Goal: Task Accomplishment & Management: Manage account settings

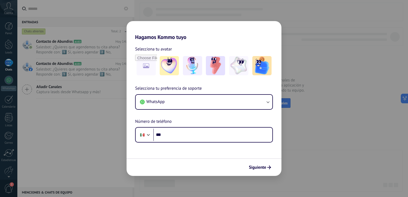
click at [382, 103] on div "Hagamos Kommo tuyo Selecciona tu avatar Selecciona tu preferencia de soporte Wh…" at bounding box center [204, 98] width 408 height 197
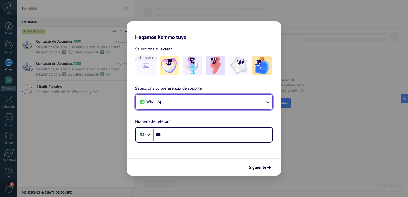
click at [177, 101] on button "WhatsApp" at bounding box center [204, 102] width 137 height 14
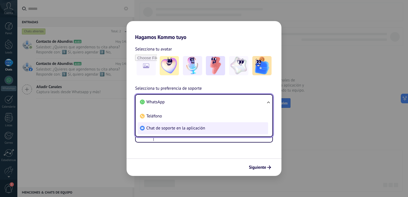
click at [158, 128] on span "Chat de soporte en la aplicación" at bounding box center [175, 128] width 59 height 5
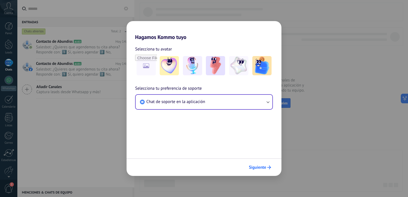
click at [262, 168] on span "Siguiente" at bounding box center [257, 168] width 17 height 4
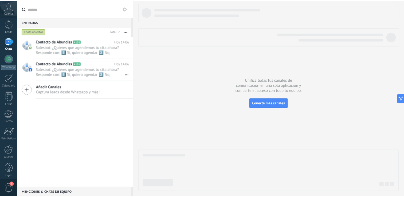
scroll to position [25, 0]
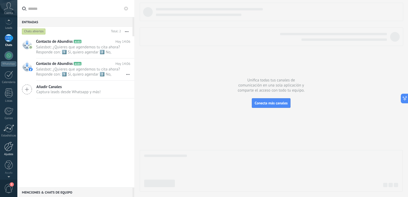
click at [10, 149] on div at bounding box center [8, 146] width 9 height 9
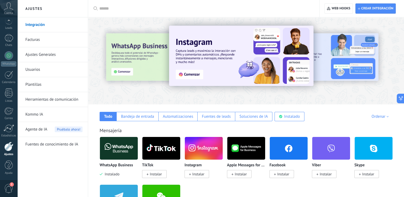
click at [144, 158] on img at bounding box center [161, 149] width 38 height 26
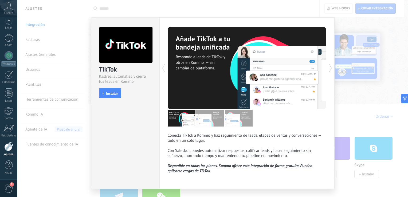
click at [362, 35] on div "TikTok Rastrea, automatiza y cierra tus leads en Kommo install Instalar Conecta…" at bounding box center [212, 98] width 391 height 197
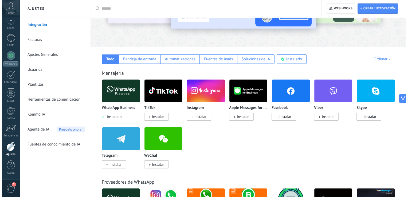
scroll to position [62, 0]
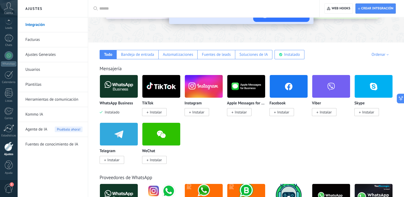
click at [282, 87] on img at bounding box center [289, 87] width 38 height 26
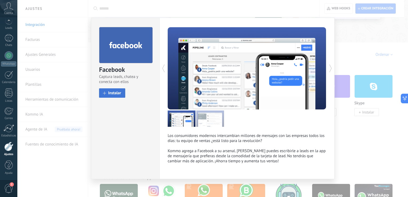
click at [107, 94] on button "Instalar" at bounding box center [112, 92] width 26 height 9
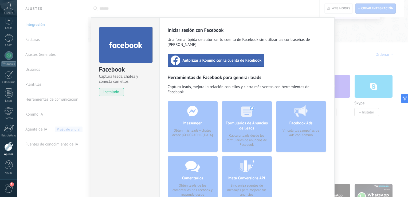
click at [207, 58] on span "Autorizar a Kommo con la cuenta de Facebook" at bounding box center [222, 60] width 79 height 5
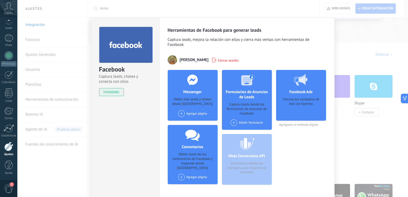
click at [179, 113] on span at bounding box center [181, 113] width 7 height 7
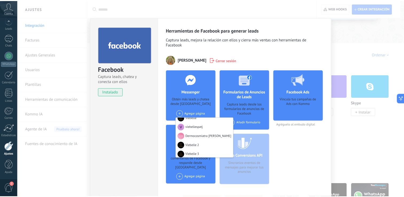
scroll to position [5, 0]
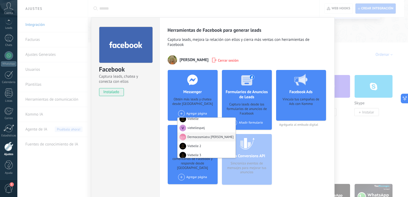
click at [213, 137] on div "Dermocosmiatra [PERSON_NAME]" at bounding box center [207, 137] width 58 height 9
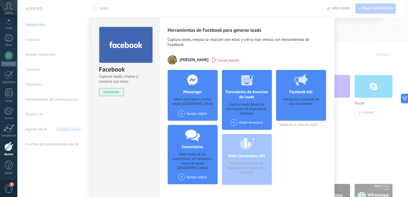
click at [179, 114] on span at bounding box center [181, 113] width 7 height 7
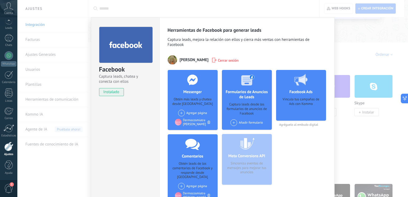
click at [183, 113] on span at bounding box center [181, 113] width 7 height 7
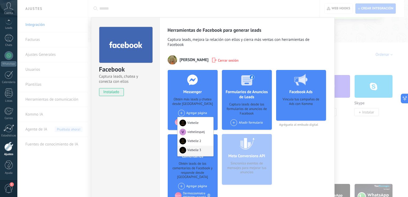
click at [198, 150] on div "Viebelle 3" at bounding box center [196, 151] width 36 height 10
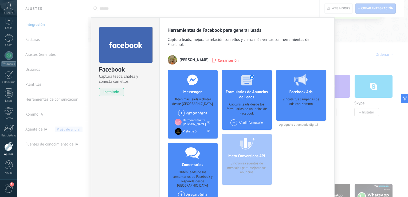
click at [182, 112] on span at bounding box center [181, 113] width 7 height 7
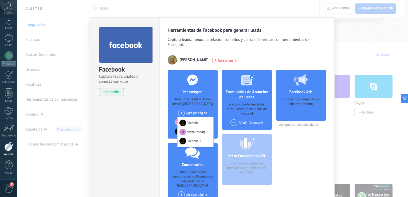
click at [172, 104] on div "Obtén más leads y chatea desde Kommo" at bounding box center [192, 101] width 41 height 9
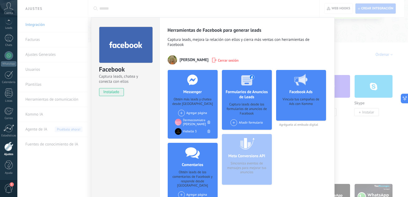
click at [254, 55] on div "Isaa Salazar Cerrar sesión" at bounding box center [247, 59] width 159 height 9
click at [181, 112] on span at bounding box center [181, 113] width 7 height 7
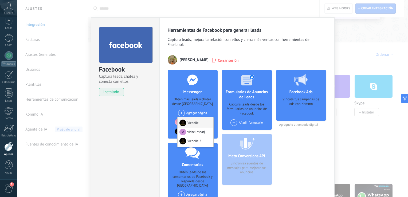
click at [187, 120] on div "Viebelle" at bounding box center [196, 122] width 36 height 10
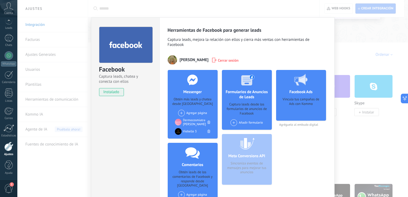
click at [179, 113] on span at bounding box center [181, 113] width 7 height 7
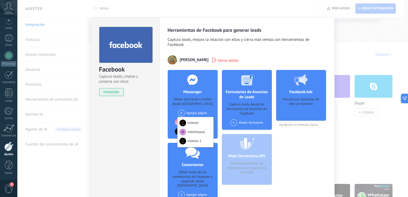
click at [187, 131] on div "viebellespatj" at bounding box center [196, 132] width 36 height 9
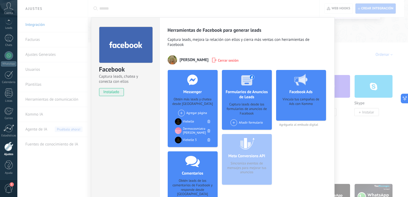
click at [180, 114] on span at bounding box center [181, 113] width 7 height 7
click at [187, 132] on div "Viebelle 2" at bounding box center [196, 133] width 36 height 10
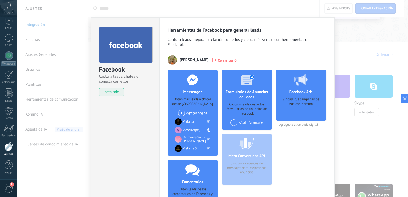
click at [182, 112] on span at bounding box center [181, 113] width 7 height 7
click at [188, 120] on div "viebellespatj" at bounding box center [192, 122] width 18 height 4
click at [206, 121] on div at bounding box center [208, 122] width 5 height 6
click at [241, 52] on div "Herramientas de Facebook para generar leads Captura leads, mejora la relación c…" at bounding box center [247, 143] width 159 height 232
click at [289, 157] on div "Facebook Ads Vincula tus campañas de Ads con Kommo Agréguelo al embudo digital" at bounding box center [301, 164] width 50 height 189
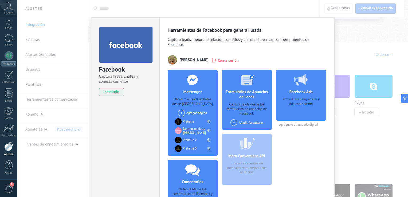
click at [348, 57] on div "Facebook Captura leads, chatea y conecta con ellos instalado Desinstalar Herram…" at bounding box center [212, 98] width 391 height 197
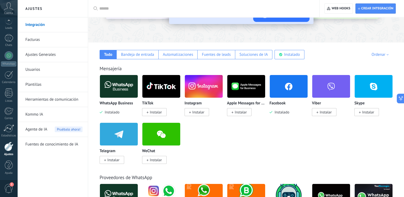
click at [207, 85] on img at bounding box center [204, 87] width 38 height 26
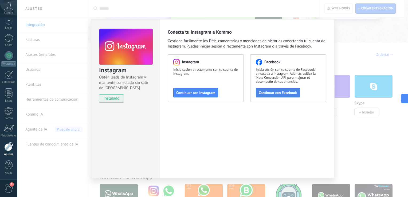
click at [274, 91] on span "Continuar con Facebook" at bounding box center [278, 93] width 38 height 4
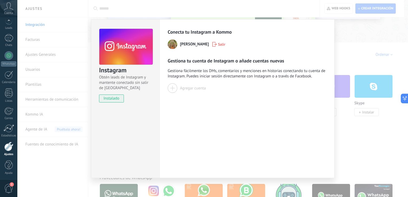
click at [176, 88] on div at bounding box center [173, 88] width 10 height 10
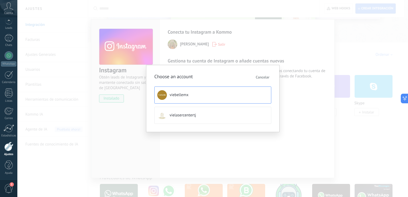
click at [184, 94] on span "viebellemx" at bounding box center [179, 94] width 19 height 5
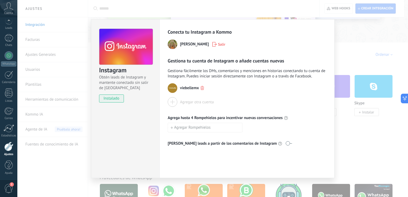
click at [353, 41] on div "Instagram Obtén leads de Instagram y mantente conectado sin salir de Kommo inst…" at bounding box center [212, 98] width 391 height 197
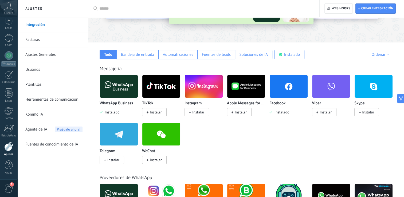
drag, startPoint x: 163, startPoint y: 87, endPoint x: 159, endPoint y: 96, distance: 9.1
click at [163, 87] on img at bounding box center [161, 87] width 38 height 26
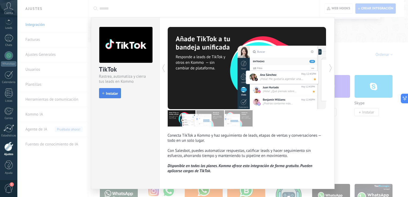
click at [113, 92] on span "Instalar" at bounding box center [112, 94] width 12 height 4
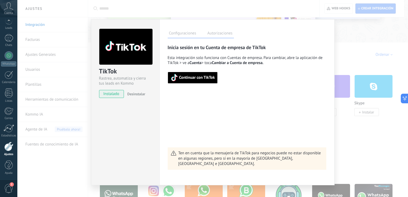
click at [194, 78] on span "Continuar con TikTok" at bounding box center [197, 78] width 36 height 4
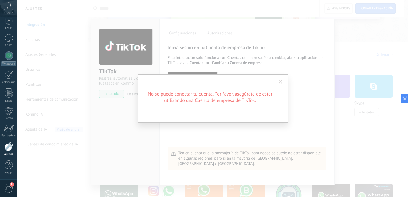
click at [281, 81] on span at bounding box center [280, 82] width 3 height 4
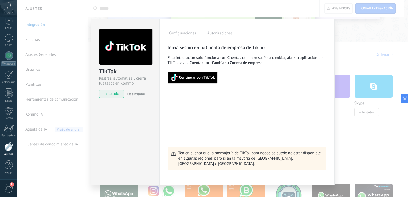
click at [373, 51] on div "TikTok Rastrea, automatiza y cierra tus leads en Kommo instalado Desinstalar Co…" at bounding box center [212, 98] width 391 height 197
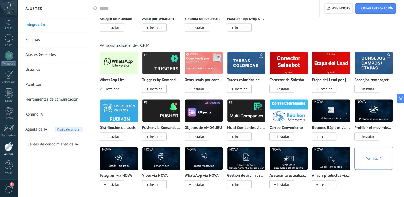
scroll to position [1053, 0]
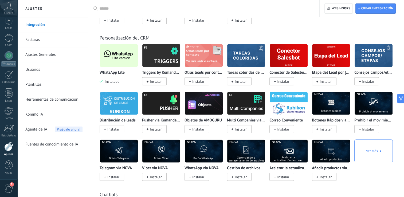
click at [124, 62] on img at bounding box center [119, 56] width 38 height 26
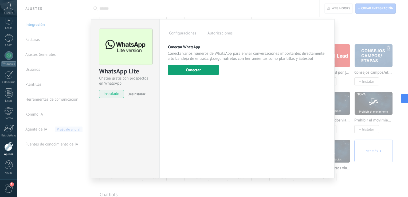
click at [191, 71] on button "Conectar" at bounding box center [193, 70] width 51 height 10
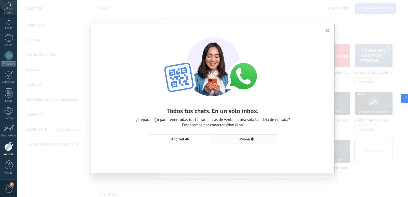
click at [242, 139] on span "iPhone" at bounding box center [244, 139] width 11 height 4
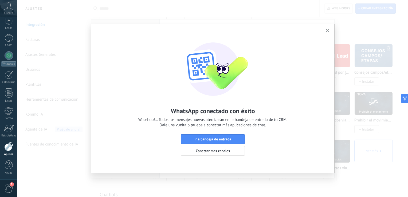
click at [327, 31] on use "button" at bounding box center [328, 31] width 4 height 4
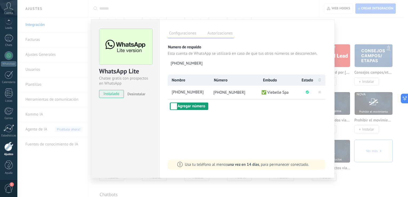
click at [185, 106] on button "Agregar número" at bounding box center [189, 106] width 38 height 7
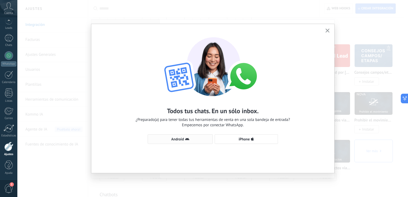
click at [176, 140] on span "Android" at bounding box center [177, 139] width 13 height 4
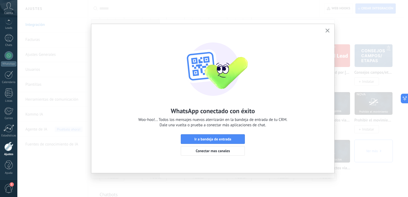
click at [328, 31] on icon "button" at bounding box center [328, 31] width 4 height 4
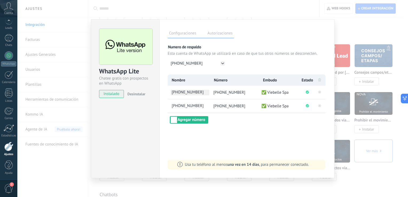
click at [196, 93] on span "+5216641857839" at bounding box center [190, 93] width 39 height 6
type input "*"
type input "**********"
click at [201, 102] on li "+5216645902107" at bounding box center [189, 105] width 42 height 13
click at [201, 108] on span "+5216645902107" at bounding box center [190, 106] width 39 height 6
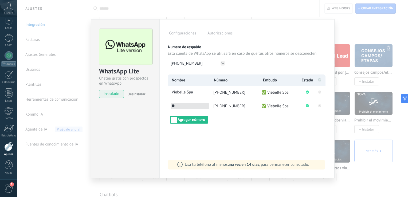
type input "*"
type input "**********"
click at [192, 119] on button "Agregar número" at bounding box center [189, 119] width 38 height 7
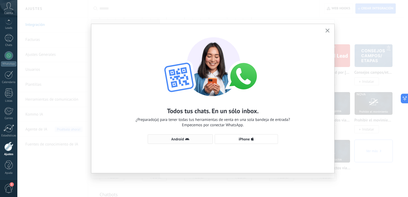
click at [189, 137] on button "Android" at bounding box center [180, 139] width 65 height 10
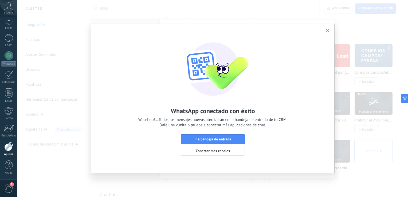
click at [330, 30] on button "button" at bounding box center [328, 30] width 7 height 7
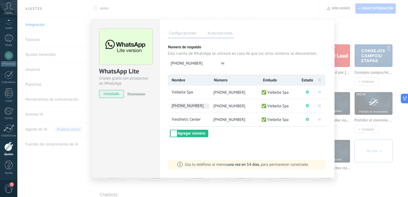
click at [192, 109] on span "+5216644381394" at bounding box center [190, 106] width 39 height 6
click at [191, 108] on input "**********" at bounding box center [190, 106] width 39 height 6
type input "**********"
click at [369, 39] on div "WhatsApp Lite Chatee gratis con prospectos en WhatsApp instalado Desinstalar Co…" at bounding box center [212, 98] width 391 height 197
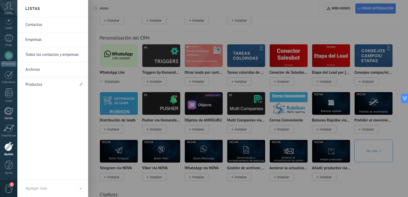
click at [11, 109] on div at bounding box center [8, 111] width 9 height 8
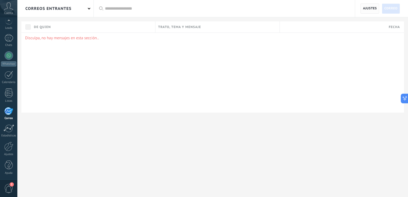
click at [372, 6] on span "Ajustes" at bounding box center [370, 9] width 14 height 10
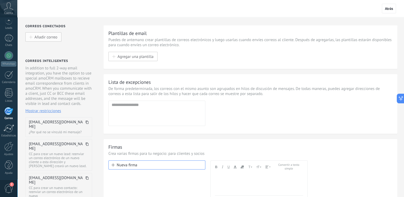
click at [39, 38] on span "Añadir correo" at bounding box center [45, 37] width 23 height 5
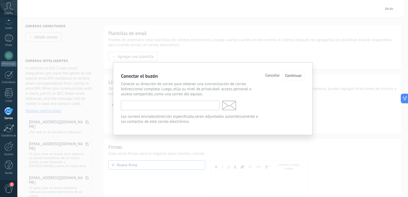
click at [158, 106] on input "text" at bounding box center [170, 106] width 99 height 10
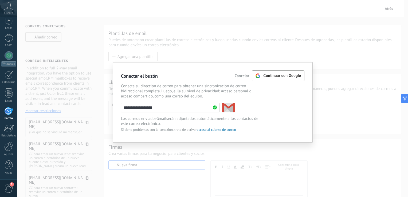
click at [127, 108] on input "**********" at bounding box center [170, 108] width 99 height 10
type input "**********"
click at [277, 78] on span "Continuar con Google" at bounding box center [283, 76] width 38 height 4
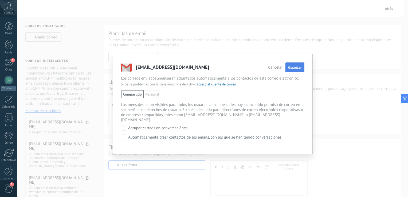
click at [297, 68] on span "Guardar" at bounding box center [295, 67] width 14 height 5
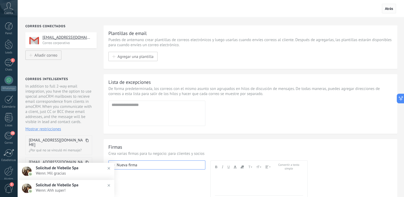
click at [394, 11] on span "Atrás" at bounding box center [389, 9] width 14 height 10
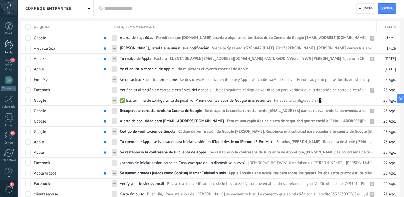
click at [11, 43] on div at bounding box center [9, 45] width 8 height 10
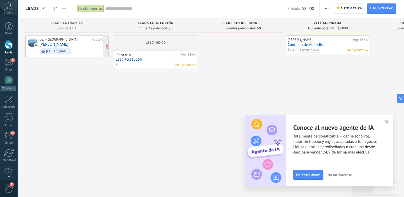
click at [59, 43] on link "[PERSON_NAME]" at bounding box center [54, 44] width 29 height 5
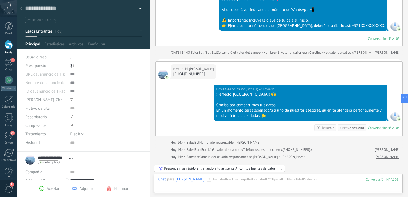
scroll to position [213, 0]
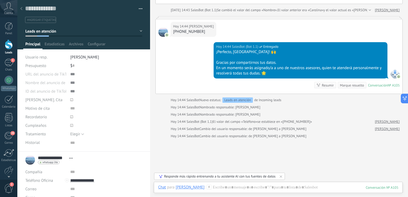
click at [44, 35] on button "Leads Entrantes" at bounding box center [83, 31] width 117 height 10
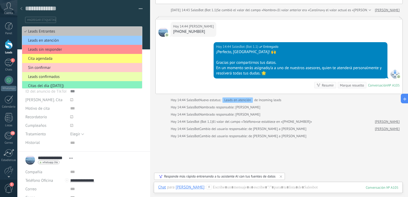
click at [91, 18] on ul "#agregar etiquetas" at bounding box center [83, 19] width 117 height 7
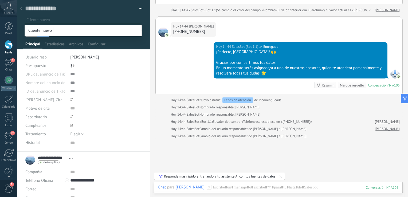
click at [155, 42] on div "Buscar Búsqueda y filtro Carga más [DATE] [DATE] Creación: 2 eventos Expandir […" at bounding box center [279, 7] width 258 height 441
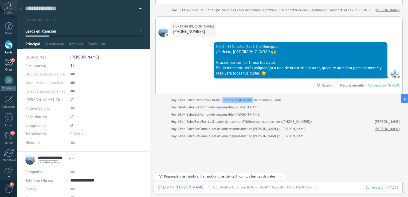
click at [13, 65] on link "1 Chats" at bounding box center [8, 65] width 17 height 13
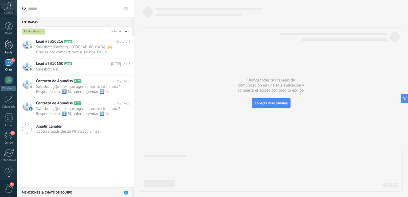
click at [10, 50] on link "Leads" at bounding box center [8, 47] width 17 height 15
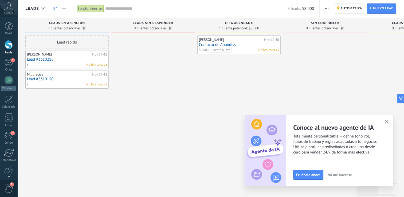
click at [35, 61] on link "Lead #3310216" at bounding box center [67, 59] width 80 height 5
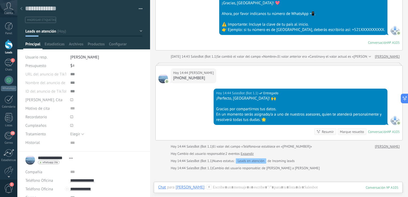
scroll to position [229, 0]
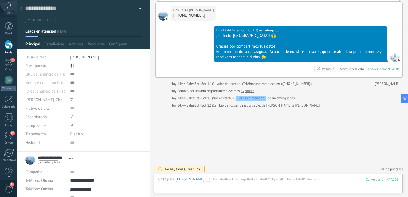
click at [34, 34] on button "Leads en atención" at bounding box center [83, 31] width 117 height 10
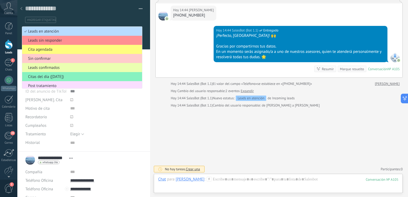
click at [41, 31] on span "Leads en atención" at bounding box center [81, 31] width 118 height 5
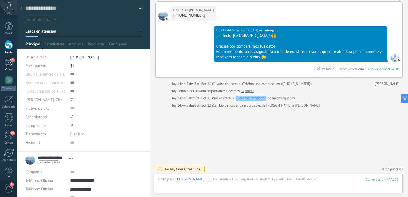
click at [10, 63] on div "1" at bounding box center [9, 63] width 9 height 8
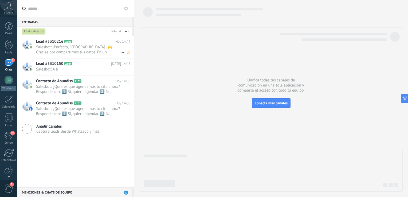
click at [76, 52] on span "Salesbot: ¡Perfecto, [GEOGRAPHIC_DATA]! 🙌 Gracias por compartirnos tus datos. E…" at bounding box center [78, 50] width 84 height 10
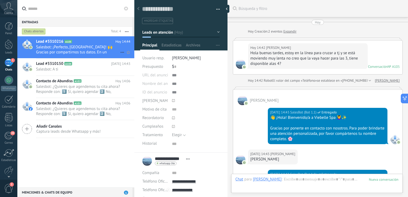
scroll to position [254, 0]
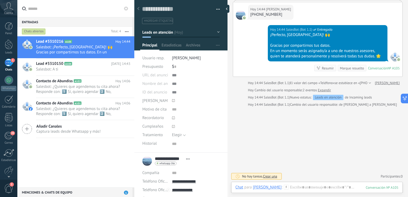
click at [137, 8] on icon at bounding box center [138, 8] width 2 height 3
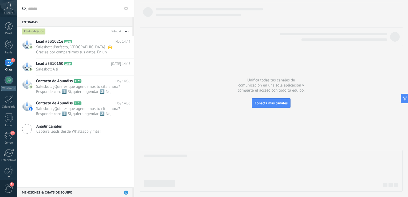
click at [10, 64] on div "1" at bounding box center [9, 63] width 9 height 8
click at [98, 49] on span "Salesbot: ¡Perfecto, [GEOGRAPHIC_DATA]! 🙌 Gracias por compartirnos tus datos. E…" at bounding box center [78, 50] width 84 height 10
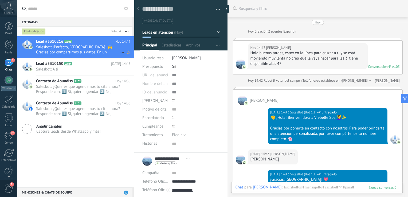
scroll to position [207, 0]
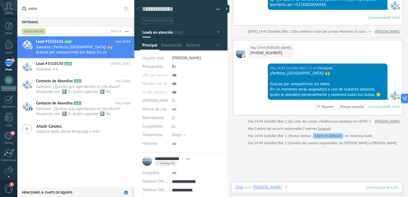
click at [326, 185] on div at bounding box center [317, 193] width 163 height 16
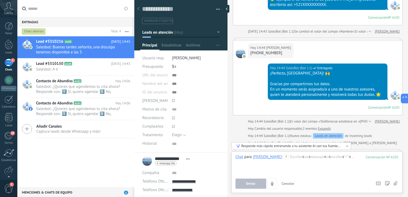
click at [286, 158] on icon at bounding box center [286, 157] width 5 height 5
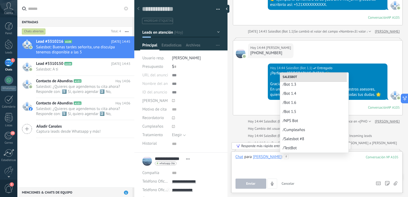
scroll to position [231, 0]
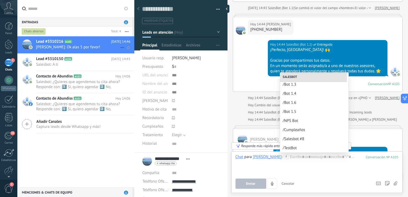
click at [84, 42] on h2 "Lead #3310216 A105" at bounding box center [73, 41] width 75 height 5
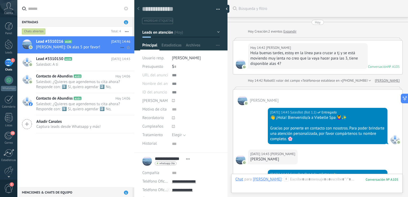
scroll to position [335, 0]
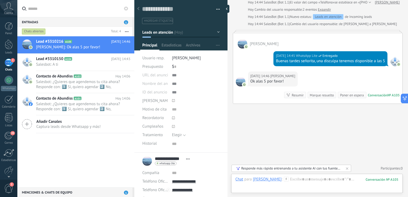
click at [216, 30] on button "Leads en atención" at bounding box center [181, 33] width 78 height 10
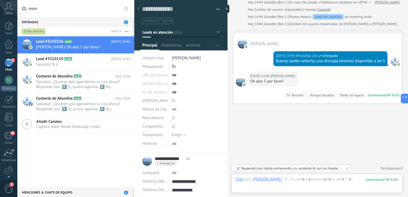
click at [11, 61] on span "2" at bounding box center [13, 60] width 4 height 4
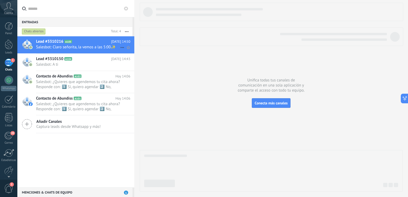
click at [83, 45] on span "Salesbot: Claro señorita, la vemos a las 5:00✨" at bounding box center [78, 47] width 84 height 5
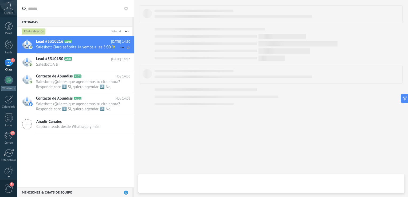
type textarea "***"
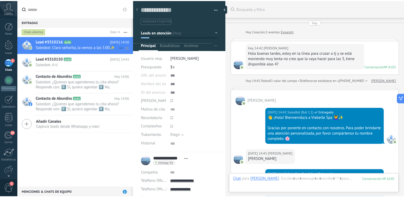
scroll to position [354, 0]
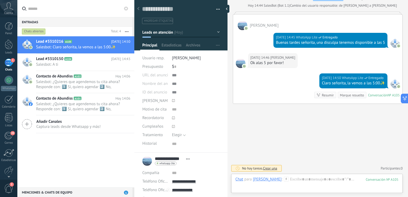
click at [170, 34] on span "Leads en atención" at bounding box center [157, 32] width 31 height 5
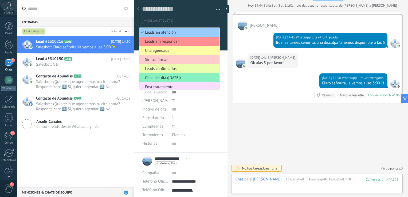
click at [170, 49] on span "Cita agendada" at bounding box center [178, 50] width 79 height 5
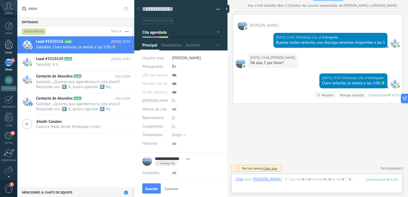
click at [11, 49] on div at bounding box center [9, 45] width 8 height 10
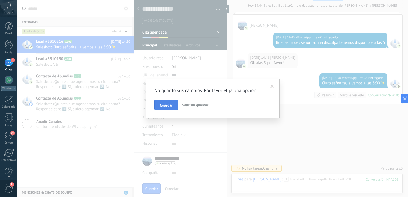
click at [169, 108] on button "Guardar" at bounding box center [167, 105] width 24 height 10
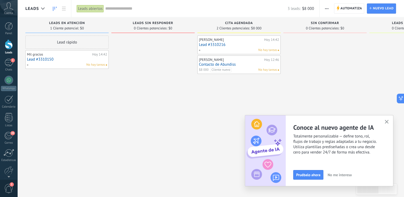
click at [385, 119] on button "button" at bounding box center [387, 122] width 7 height 7
